Goal: Task Accomplishment & Management: Use online tool/utility

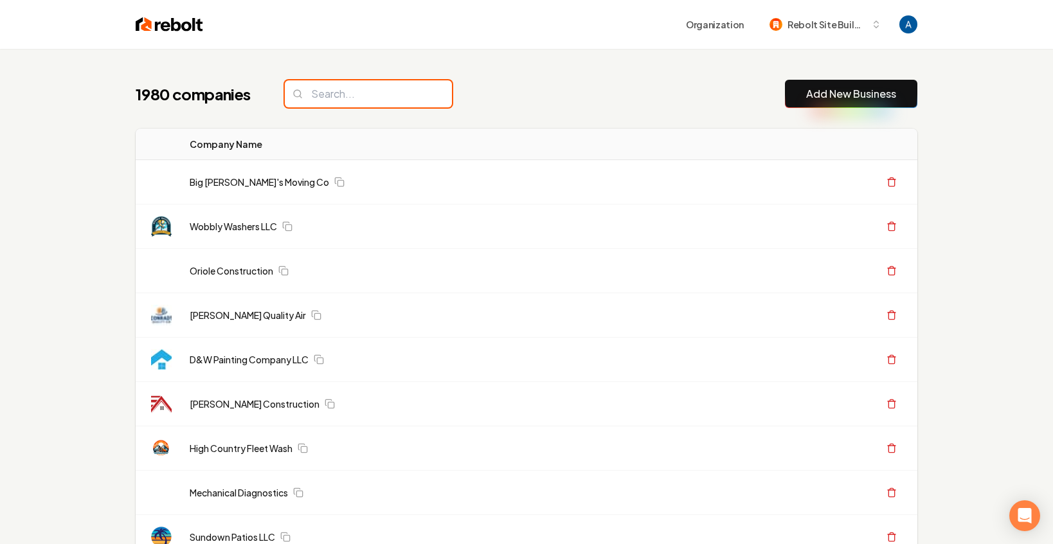
click at [378, 88] on input "search" at bounding box center [368, 93] width 167 height 27
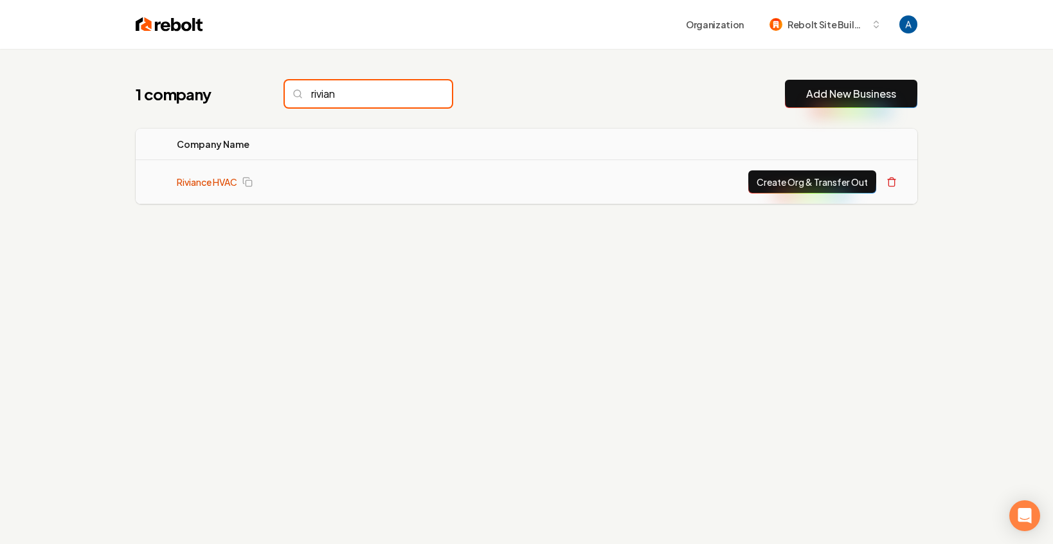
type input "rivian"
click at [207, 175] on link "Riviance HVAC" at bounding box center [207, 181] width 60 height 13
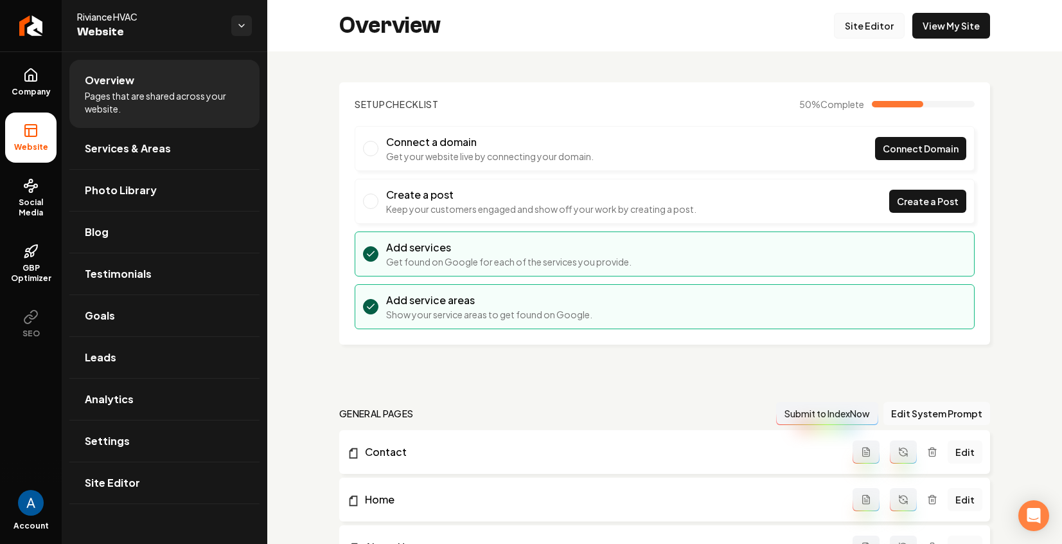
click at [850, 32] on link "Site Editor" at bounding box center [869, 26] width 71 height 26
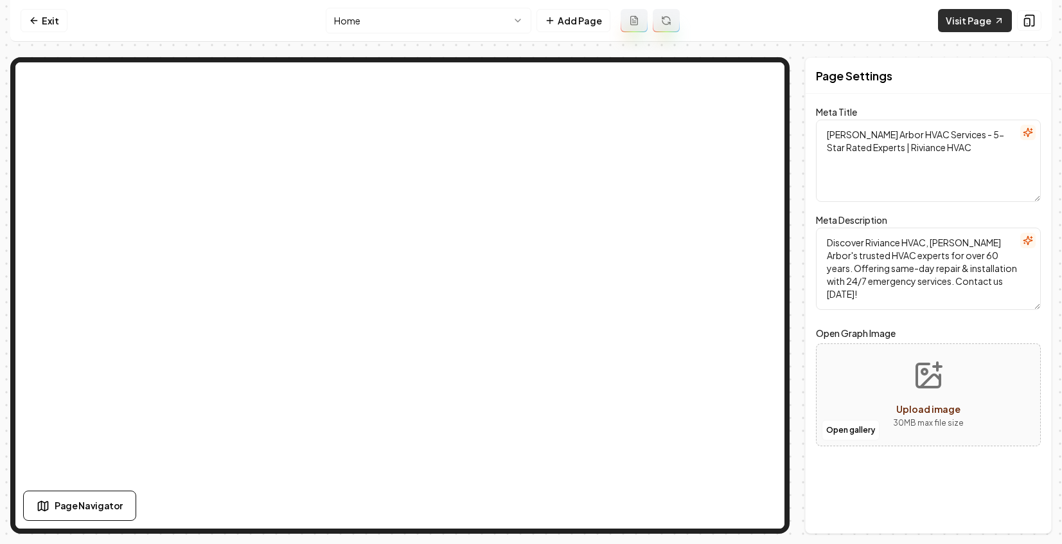
click at [976, 24] on link "Visit Page" at bounding box center [975, 20] width 74 height 23
click at [33, 21] on icon at bounding box center [34, 21] width 6 height 0
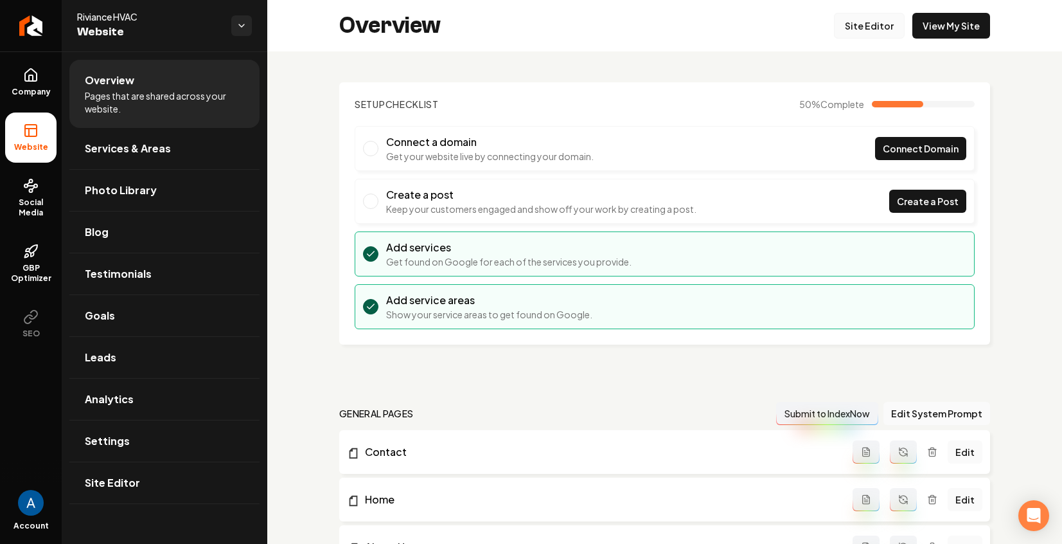
click at [866, 33] on link "Site Editor" at bounding box center [869, 26] width 71 height 26
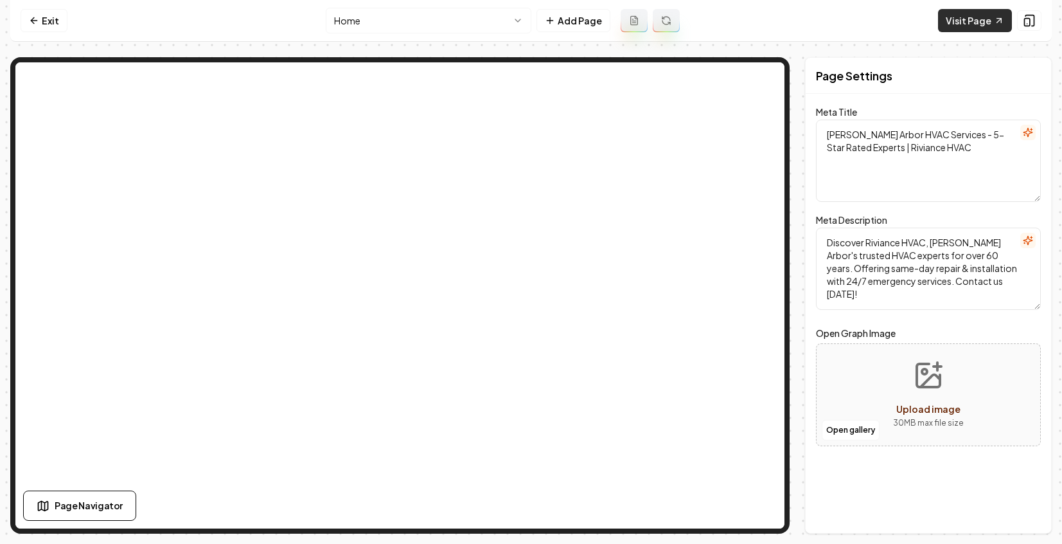
click at [965, 26] on link "Visit Page" at bounding box center [975, 20] width 74 height 23
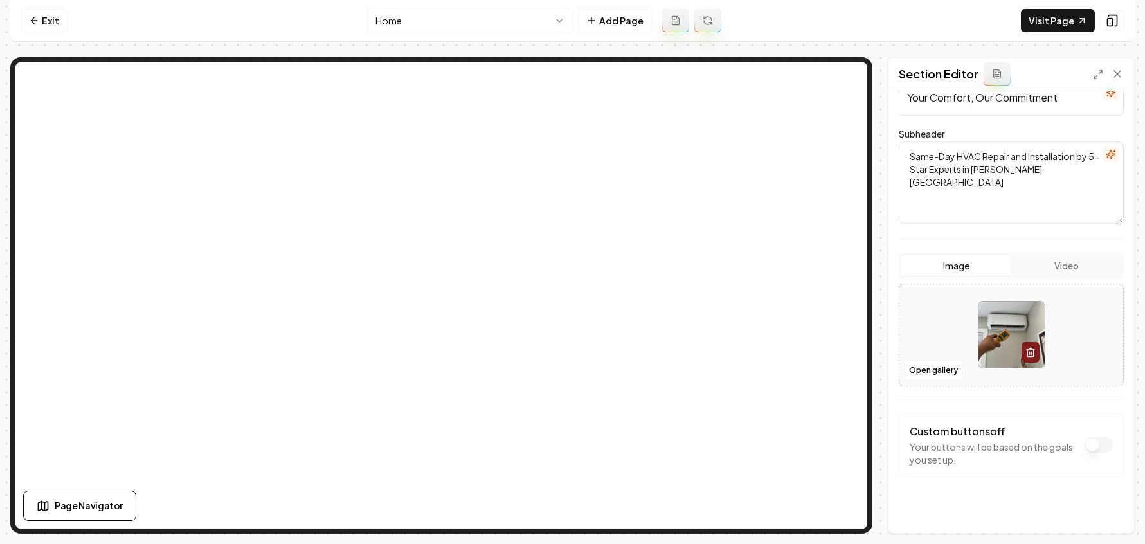
scroll to position [120, 0]
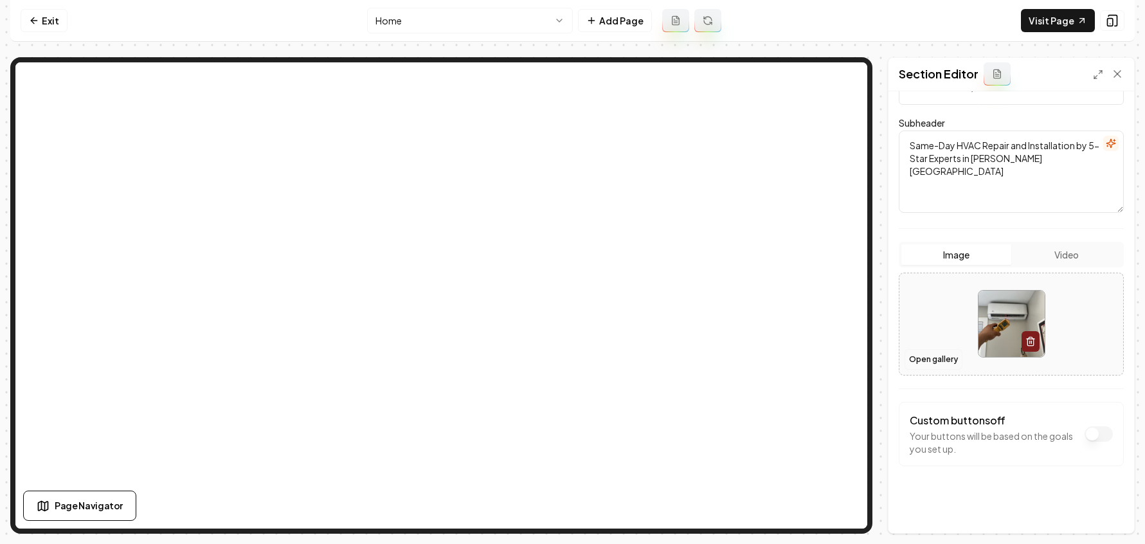
click at [916, 357] on button "Open gallery" at bounding box center [933, 359] width 58 height 21
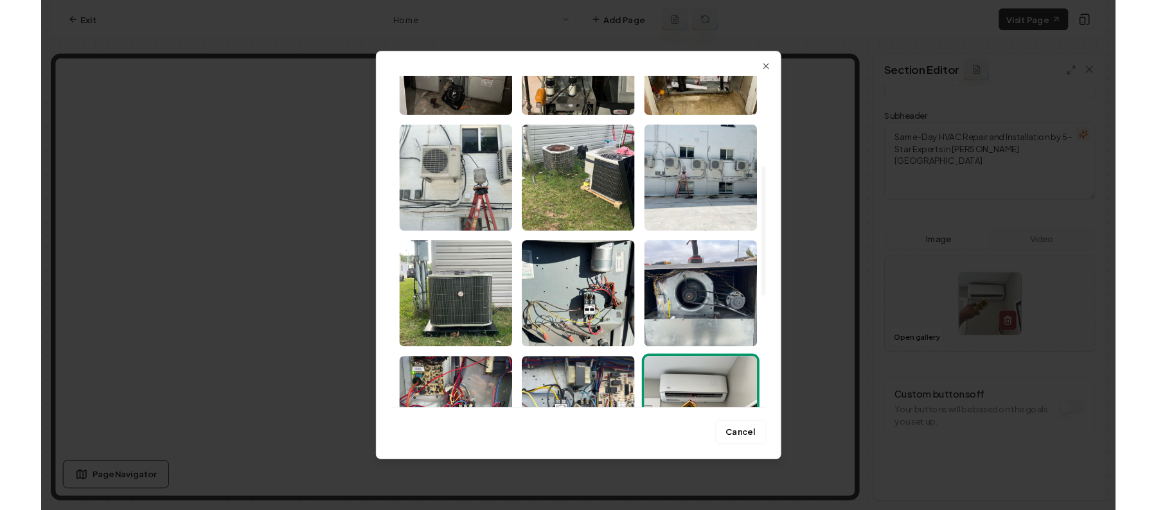
scroll to position [244, 0]
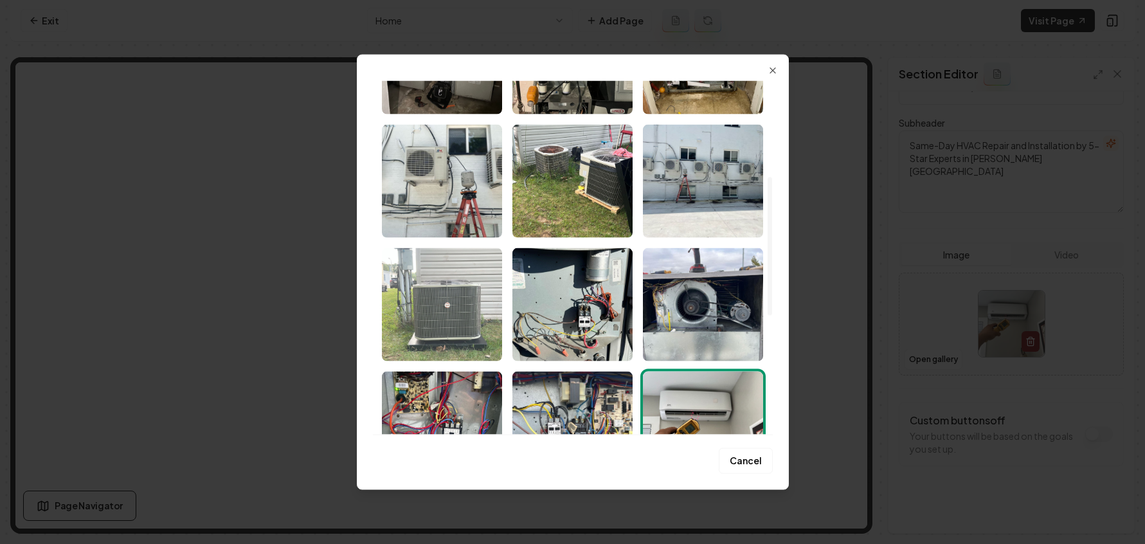
click at [439, 299] on img "Select image image_689ce1da5c7cd75eb83ee397.jpeg" at bounding box center [442, 304] width 120 height 113
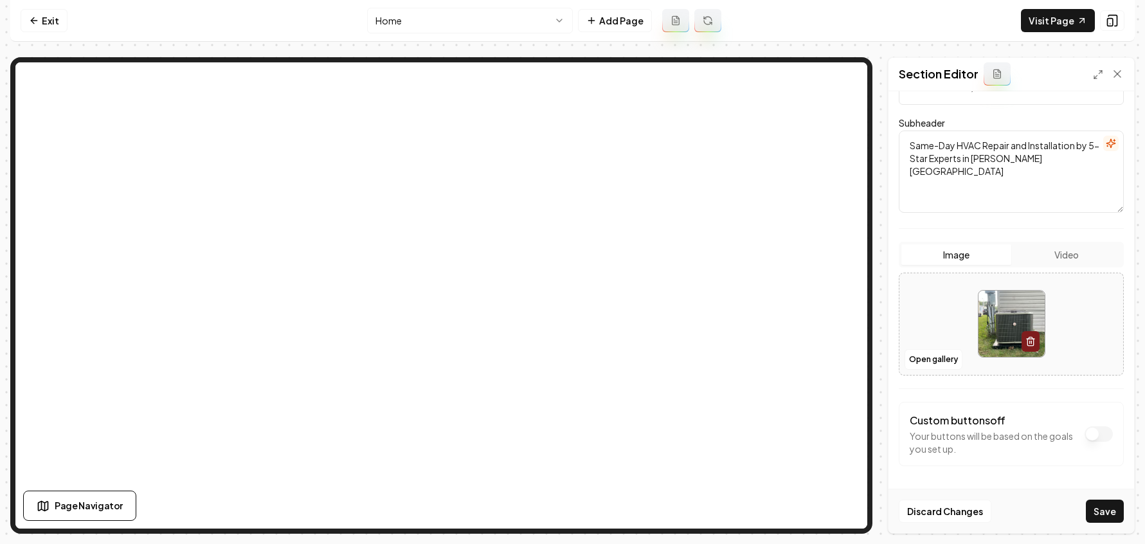
click at [1052, 505] on button "Save" at bounding box center [1104, 510] width 38 height 23
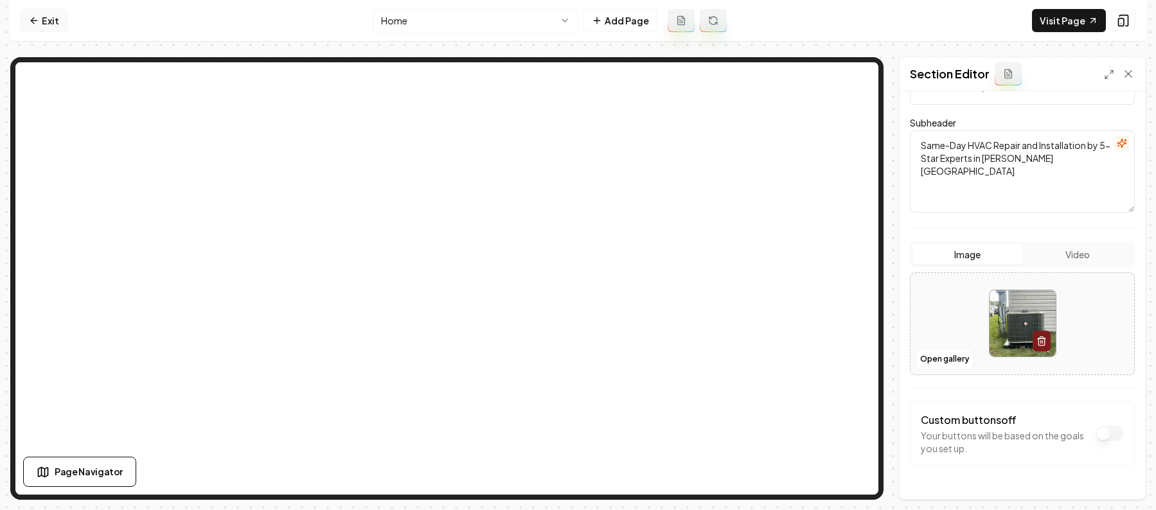
click at [49, 22] on link "Exit" at bounding box center [44, 20] width 47 height 23
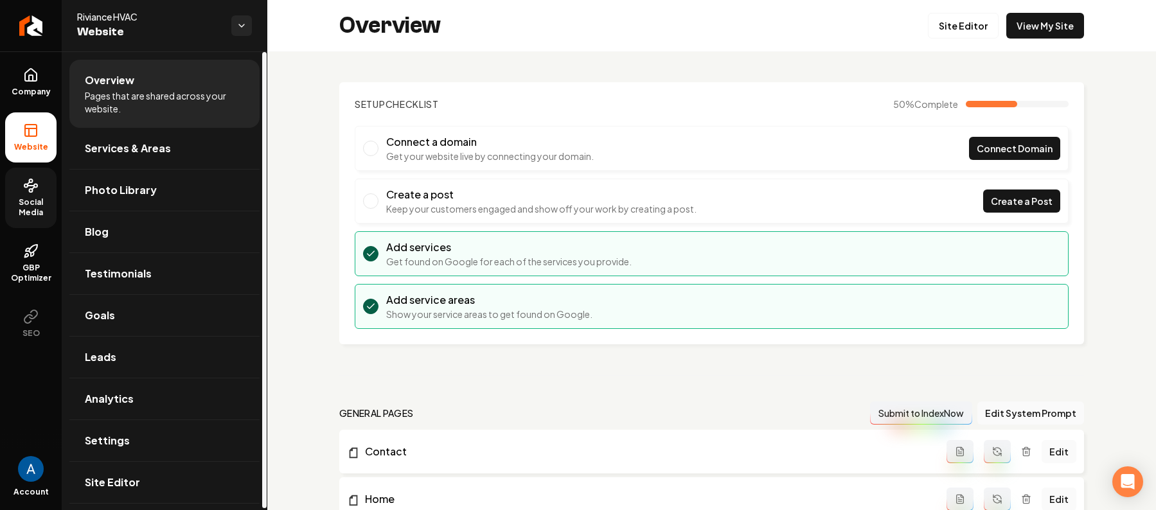
click at [27, 188] on icon at bounding box center [30, 185] width 15 height 15
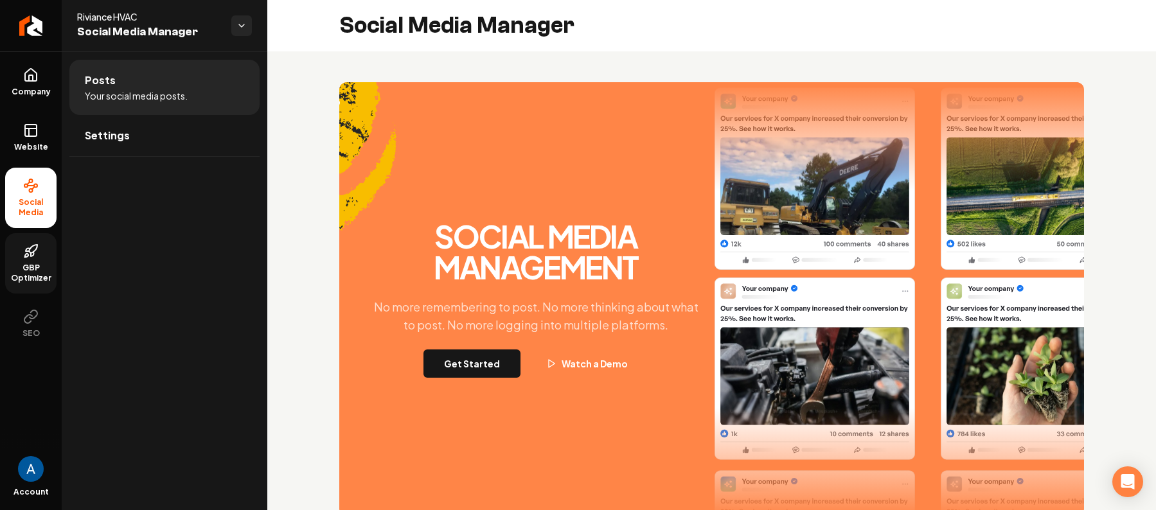
click at [36, 274] on span "GBP Optimizer" at bounding box center [30, 273] width 51 height 21
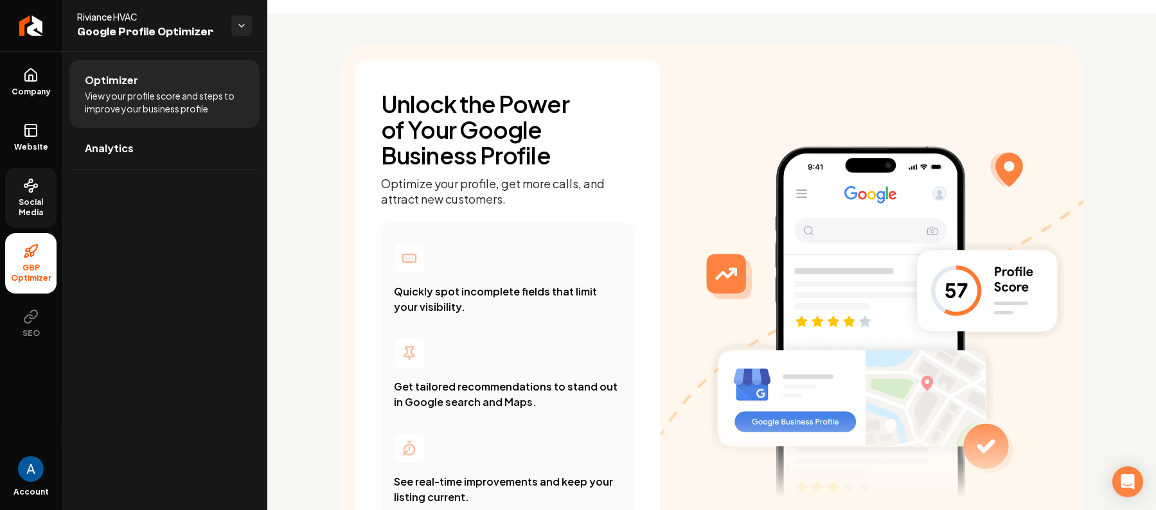
scroll to position [26, 0]
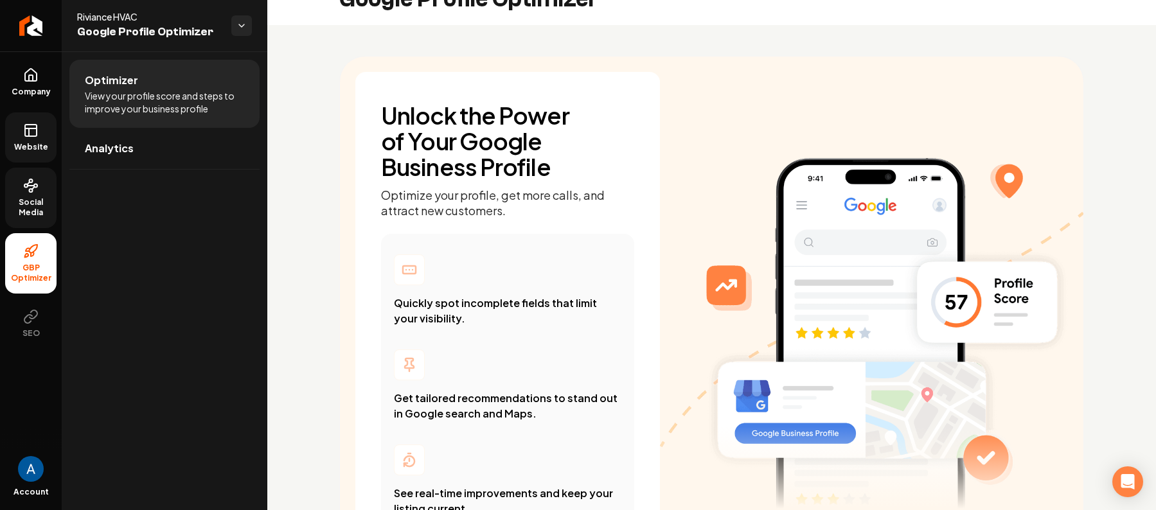
click at [30, 129] on icon at bounding box center [30, 130] width 15 height 15
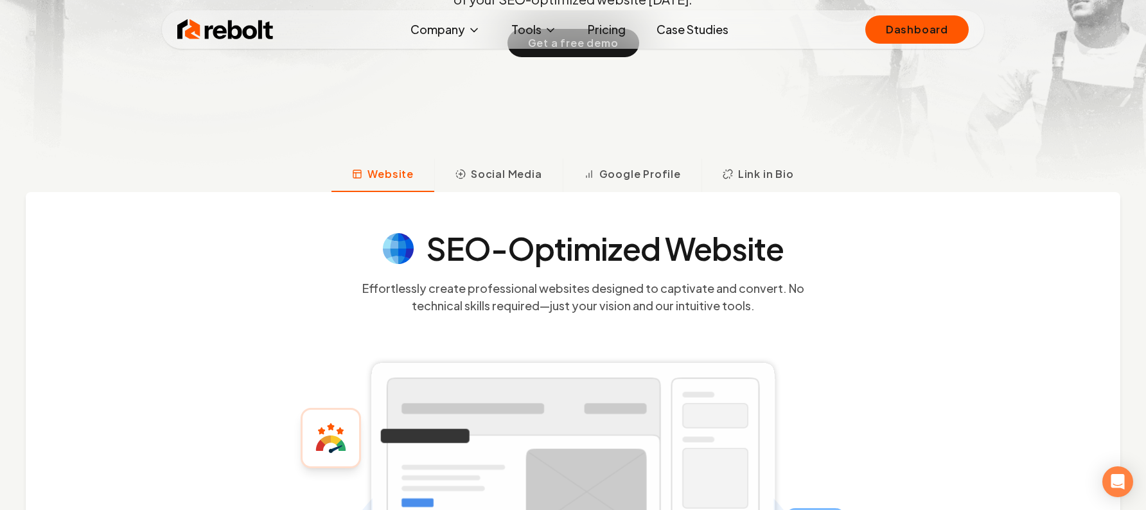
scroll to position [333, 0]
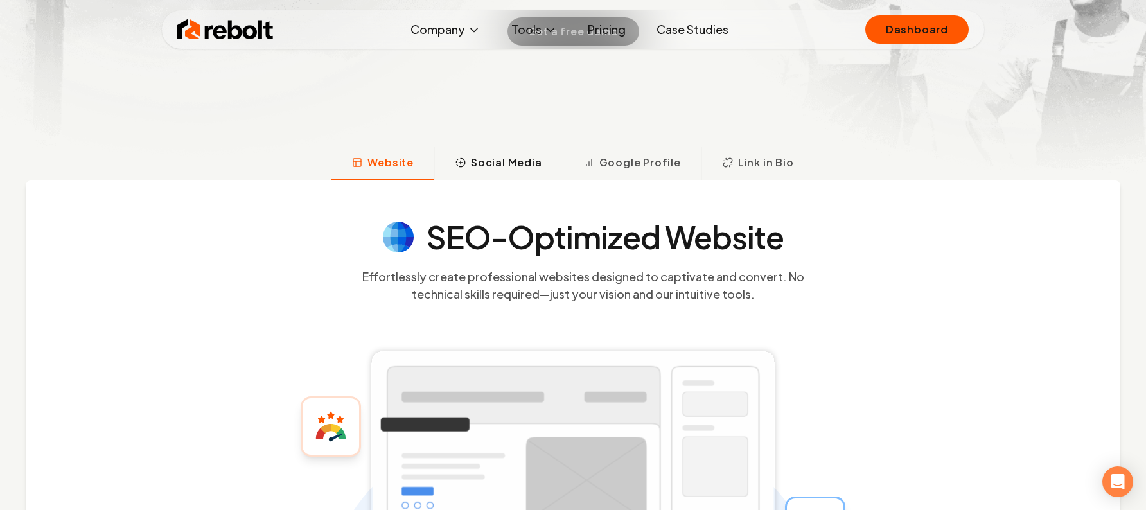
click at [499, 160] on span "Social Media" at bounding box center [506, 162] width 71 height 15
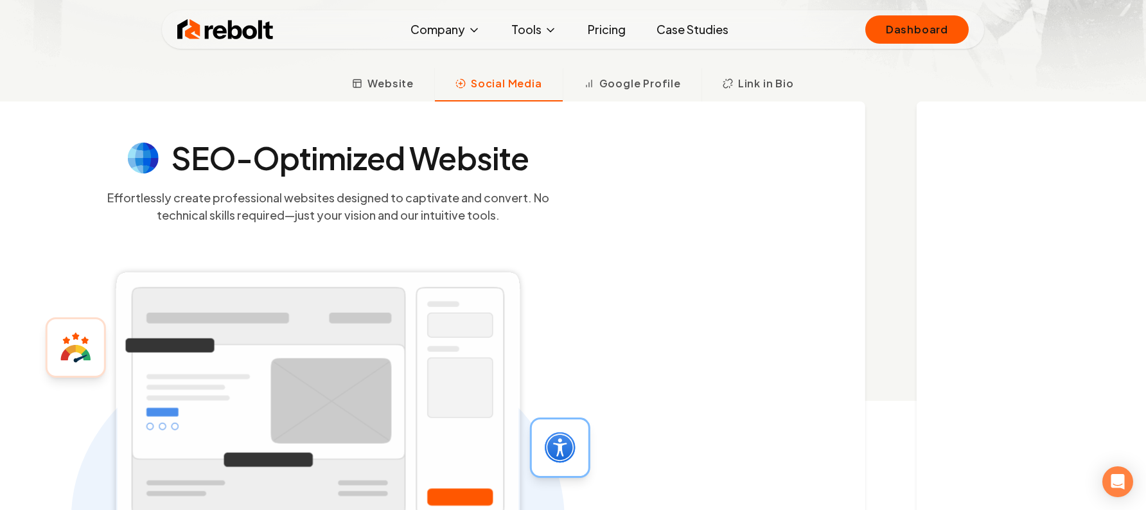
scroll to position [417, 0]
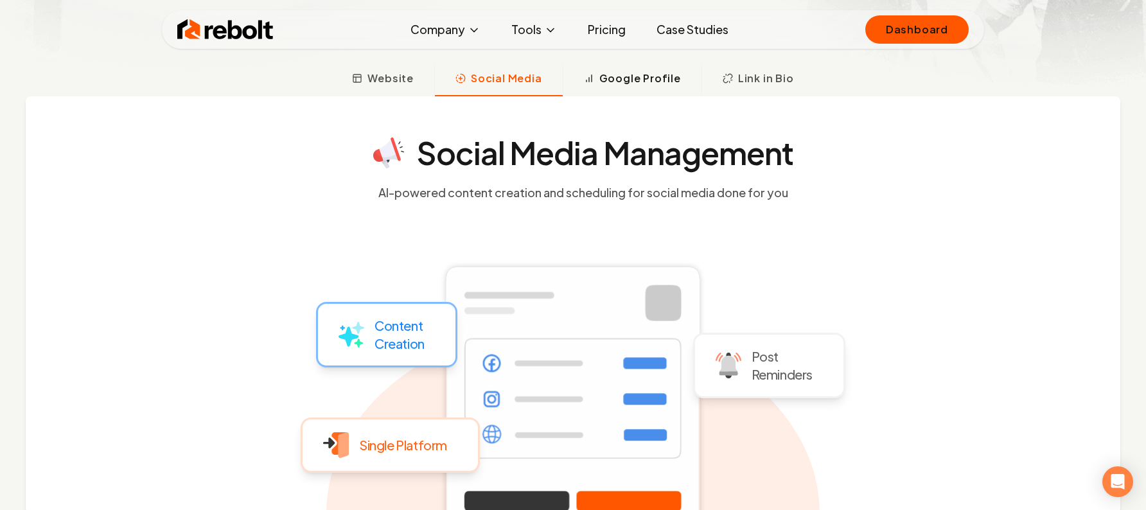
click at [657, 78] on span "Google Profile" at bounding box center [641, 78] width 82 height 15
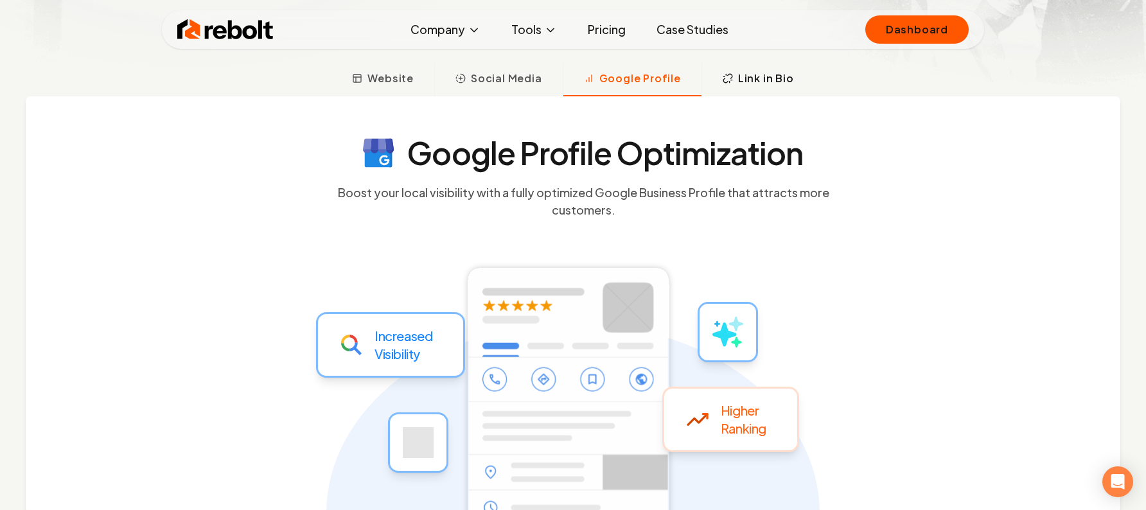
click at [749, 78] on span "Link in Bio" at bounding box center [766, 78] width 56 height 15
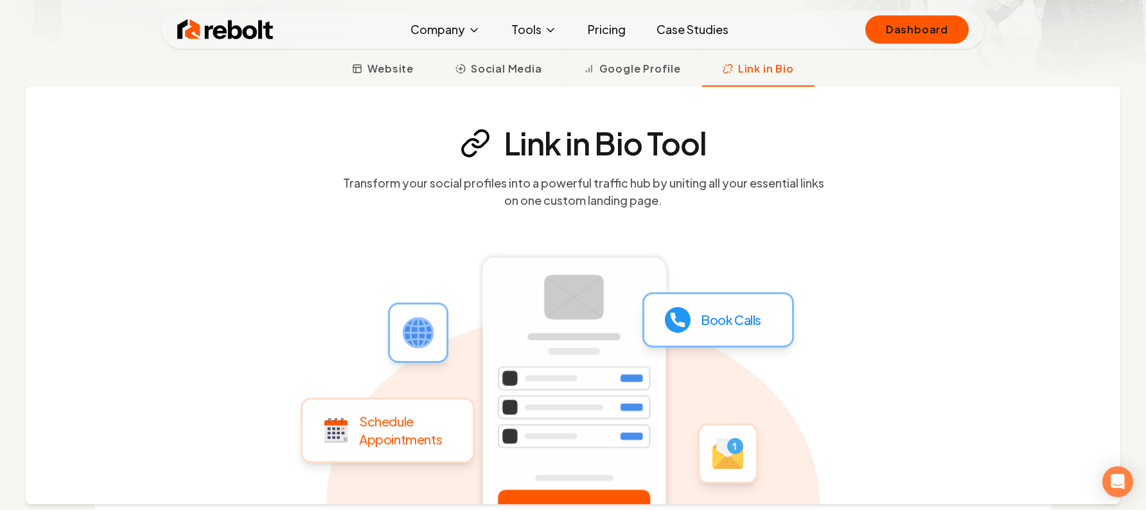
scroll to position [400, 0]
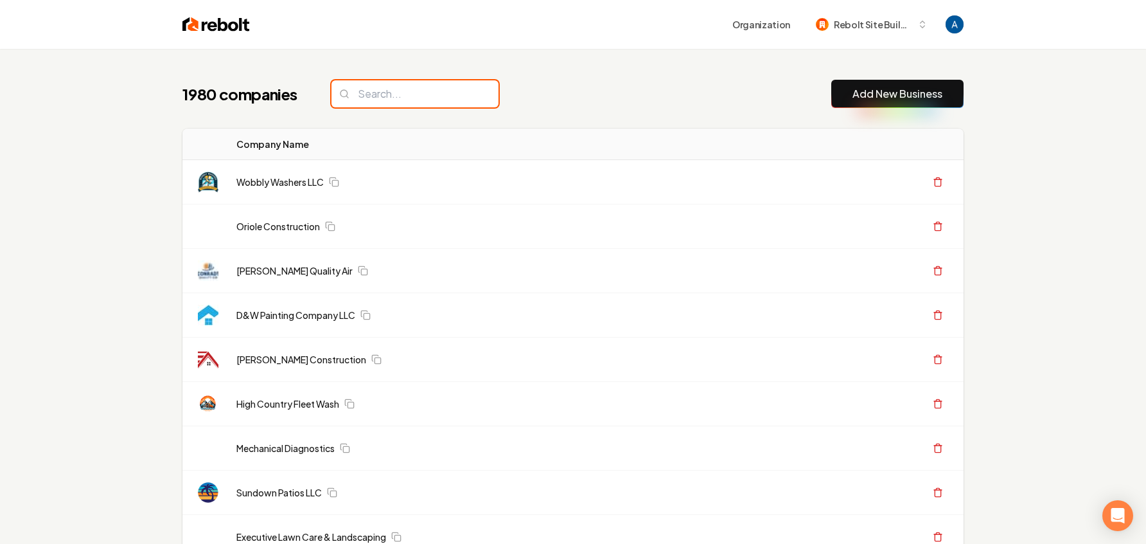
click at [409, 93] on input "search" at bounding box center [415, 93] width 167 height 27
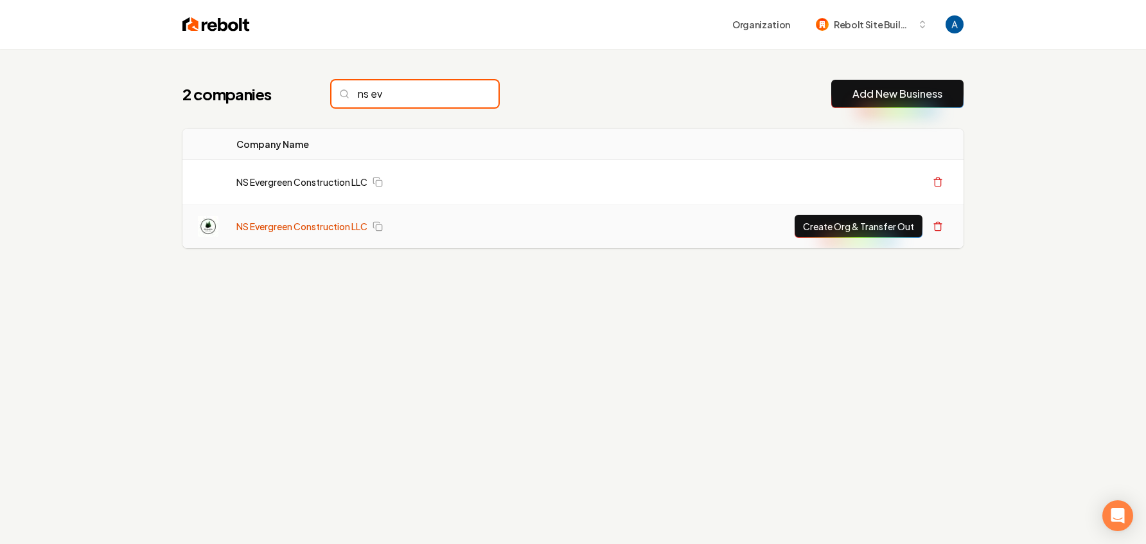
type input "ns ev"
click at [303, 228] on link "NS Evergreen Construction LLC" at bounding box center [301, 226] width 131 height 13
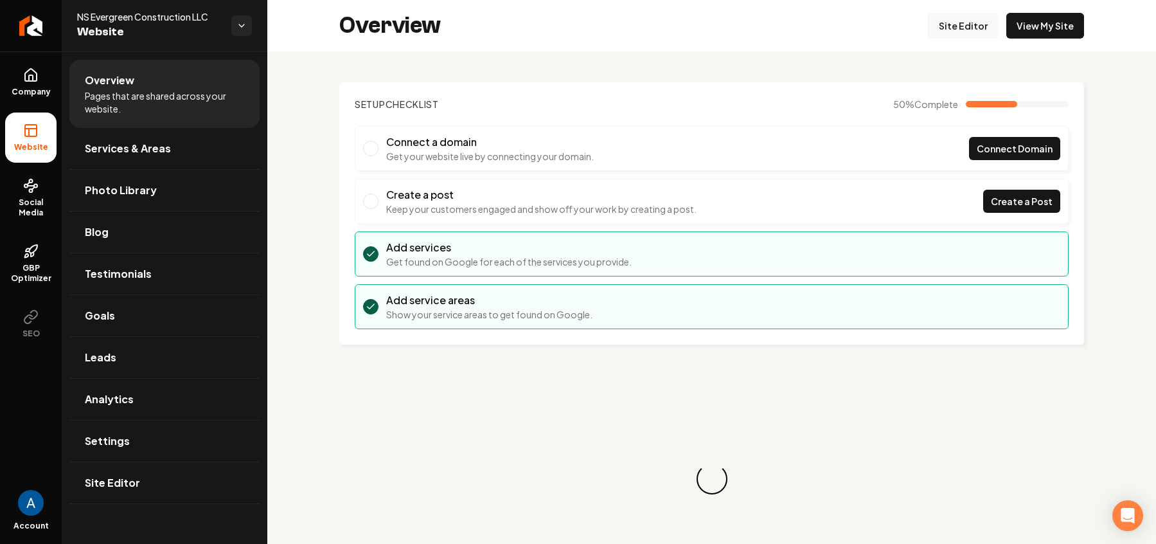
click at [951, 21] on link "Site Editor" at bounding box center [963, 26] width 71 height 26
